Goal: Information Seeking & Learning: Learn about a topic

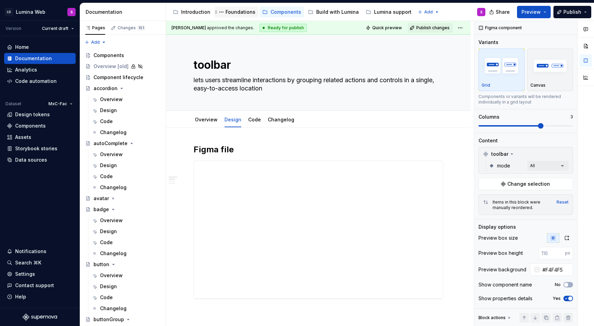
click at [227, 13] on div "Foundations" at bounding box center [240, 12] width 30 height 7
type textarea "*"
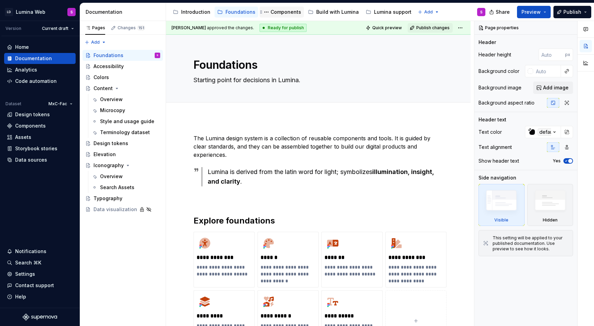
click at [285, 8] on div "Components" at bounding box center [281, 12] width 44 height 11
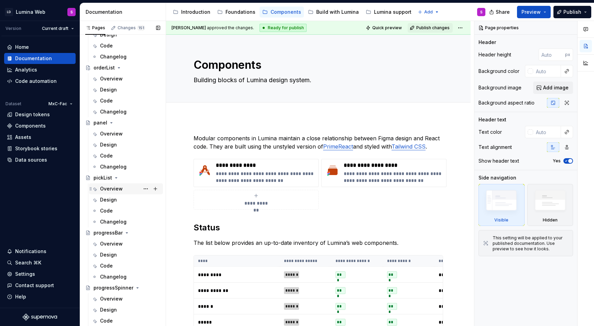
scroll to position [1319, 0]
click at [115, 133] on div "Overview" at bounding box center [111, 132] width 23 height 7
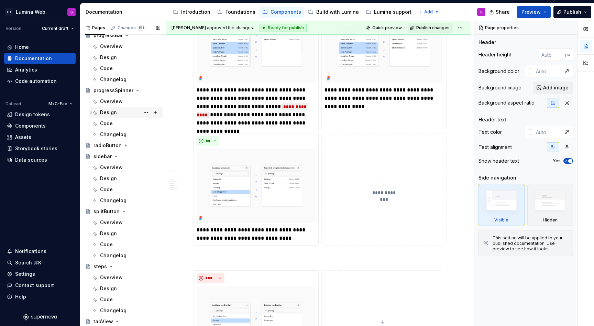
scroll to position [1464, 0]
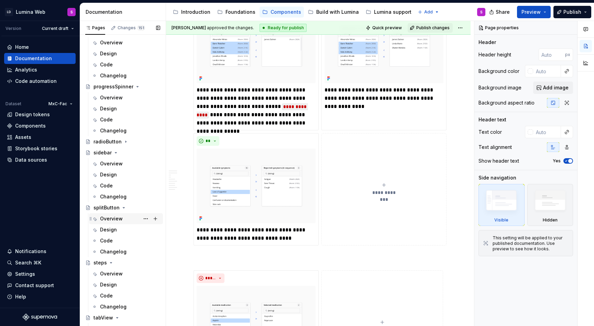
click at [120, 220] on div "Overview" at bounding box center [111, 218] width 23 height 7
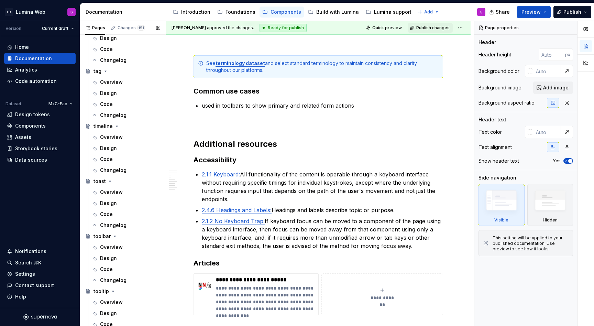
scroll to position [1834, 0]
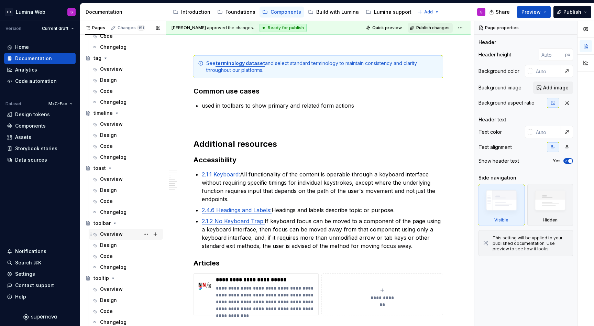
click at [120, 234] on div "Overview" at bounding box center [111, 234] width 23 height 7
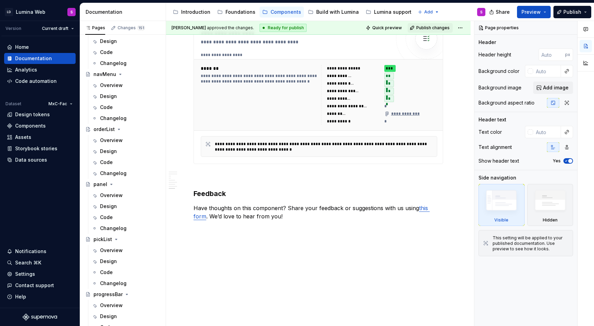
scroll to position [1026, 0]
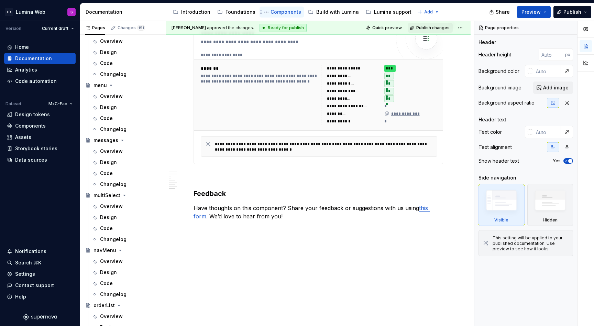
type textarea "*"
